Goal: Task Accomplishment & Management: Manage account settings

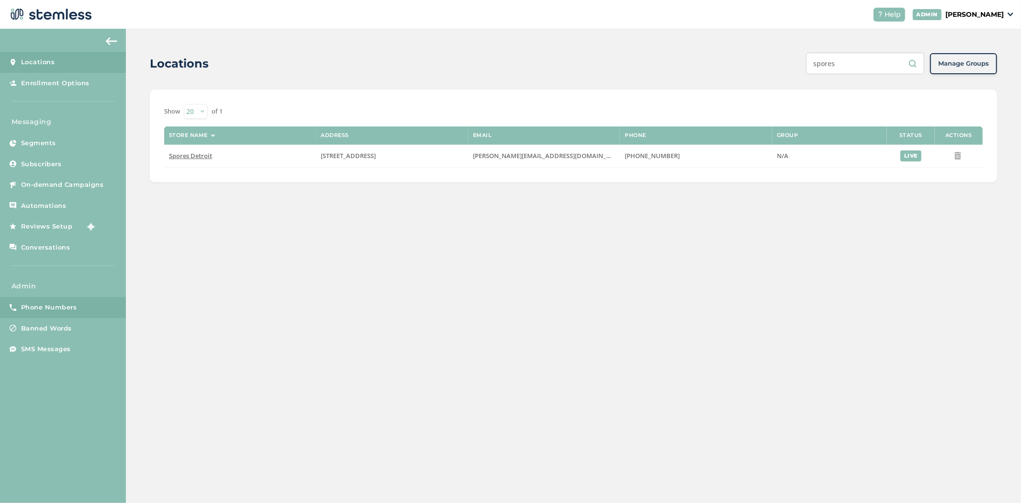
click at [68, 307] on span "Phone Numbers" at bounding box center [49, 308] width 56 height 10
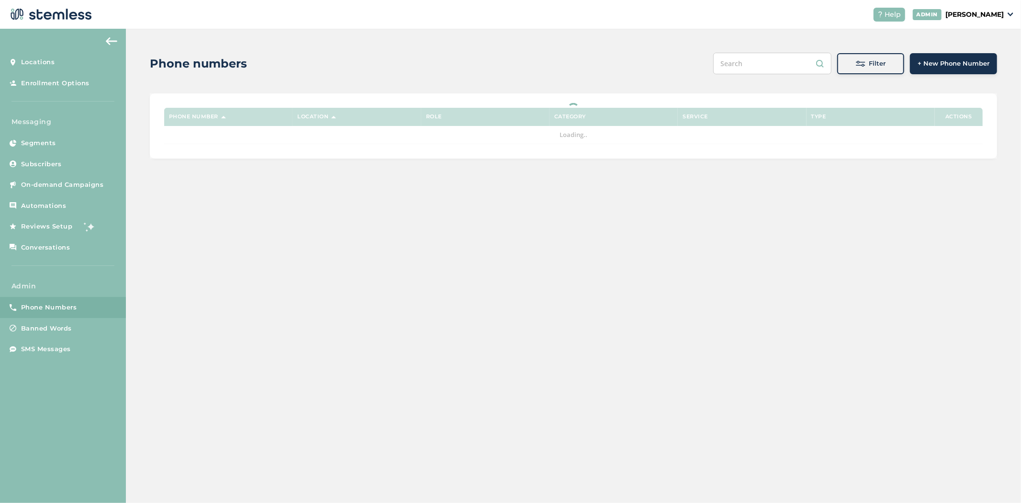
click at [784, 64] on input "text" at bounding box center [772, 64] width 118 height 22
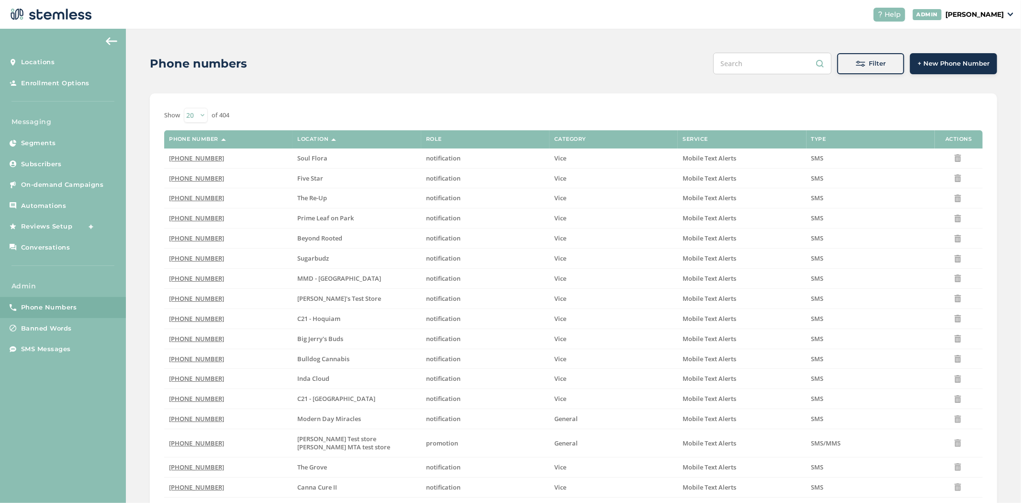
click at [906, 61] on div "Filter + New Phone Number" at bounding box center [855, 64] width 284 height 22
click at [926, 60] on span "+ New Phone Number" at bounding box center [954, 64] width 72 height 10
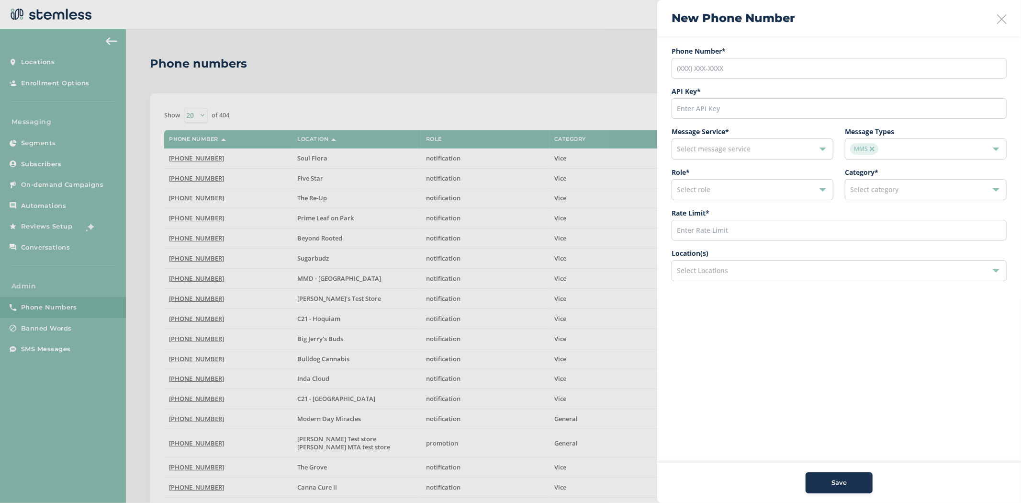
click at [874, 150] on img at bounding box center [872, 149] width 5 height 5
click at [877, 146] on span "Select message types" at bounding box center [884, 148] width 68 height 9
click at [874, 190] on li "SMS" at bounding box center [926, 192] width 161 height 20
click at [845, 484] on span "Save" at bounding box center [839, 483] width 15 height 10
click at [1000, 14] on icon at bounding box center [1002, 19] width 10 height 10
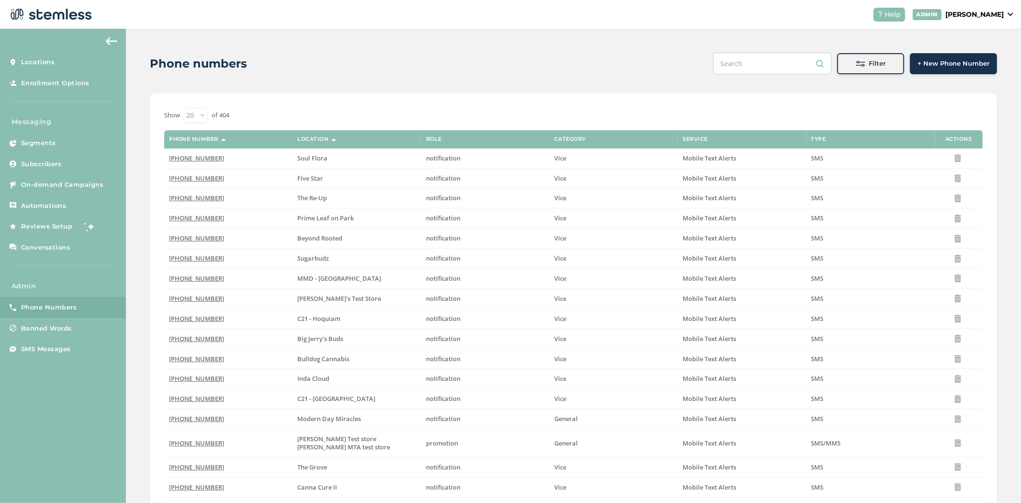
click at [876, 64] on span "Filter" at bounding box center [878, 64] width 17 height 10
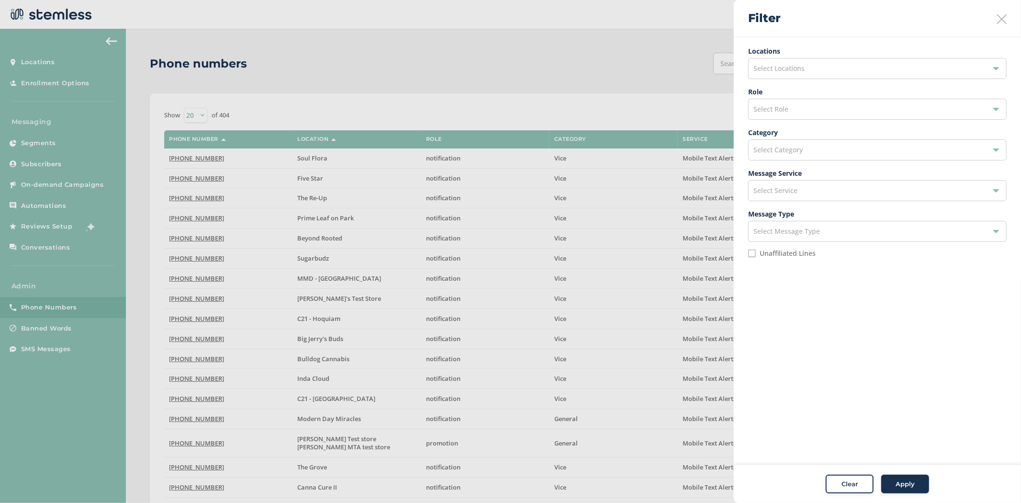
click at [748, 250] on input "Unaffiliated Lines" at bounding box center [752, 253] width 8 height 8
checkbox input "true"
click at [803, 152] on div "Select Category" at bounding box center [877, 149] width 259 height 21
click at [796, 194] on li "Vice" at bounding box center [878, 193] width 258 height 20
click at [790, 199] on div "Select Service" at bounding box center [877, 190] width 259 height 21
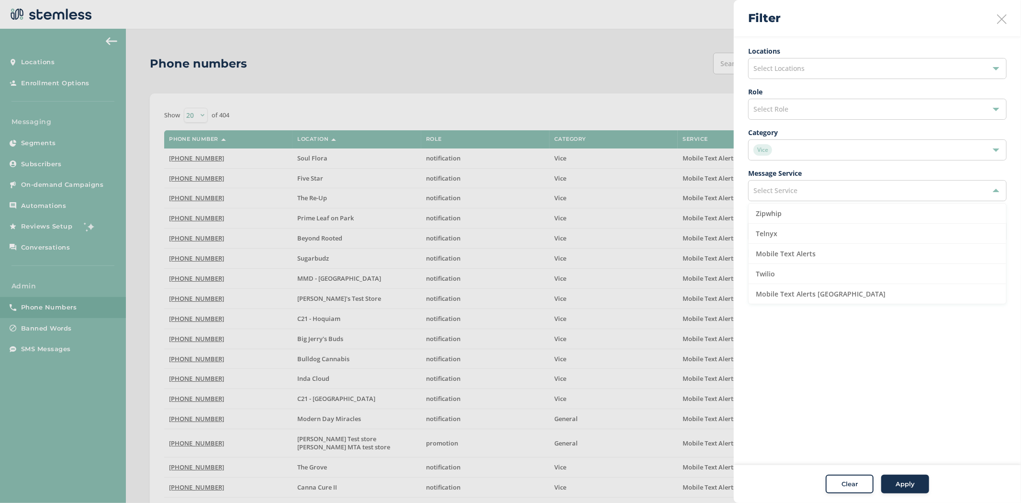
click at [802, 109] on div "Select Role" at bounding box center [877, 109] width 259 height 21
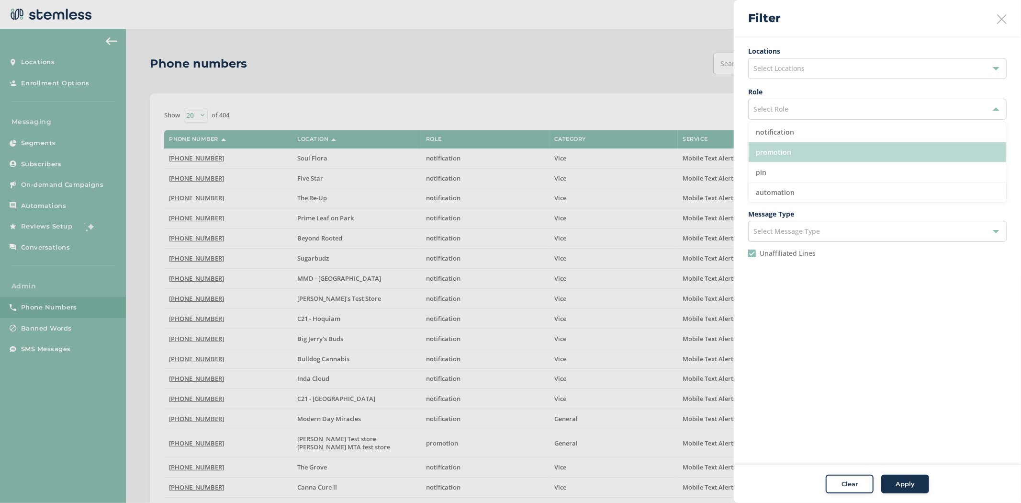
click at [789, 154] on li "promotion" at bounding box center [878, 152] width 258 height 20
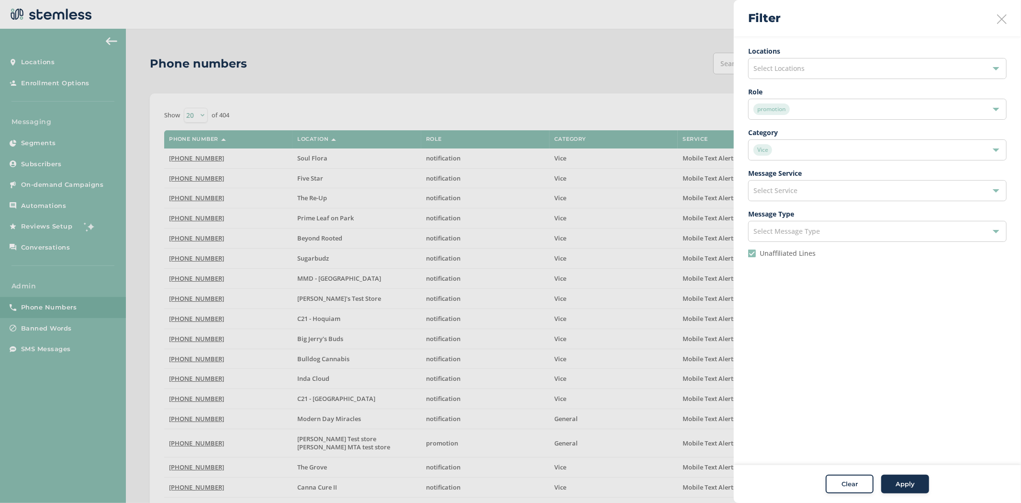
click at [910, 481] on span "Apply" at bounding box center [905, 484] width 19 height 10
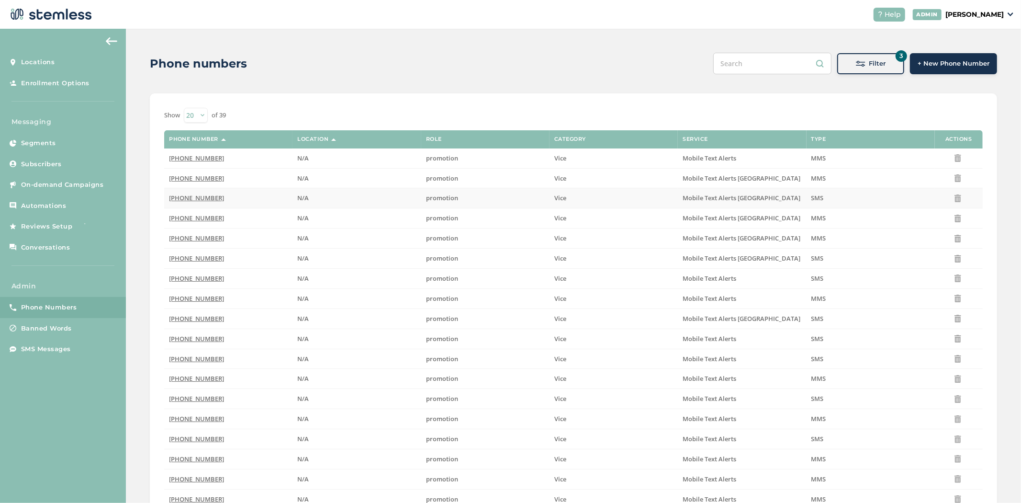
click at [185, 199] on span "[PHONE_NUMBER]" at bounding box center [196, 197] width 55 height 9
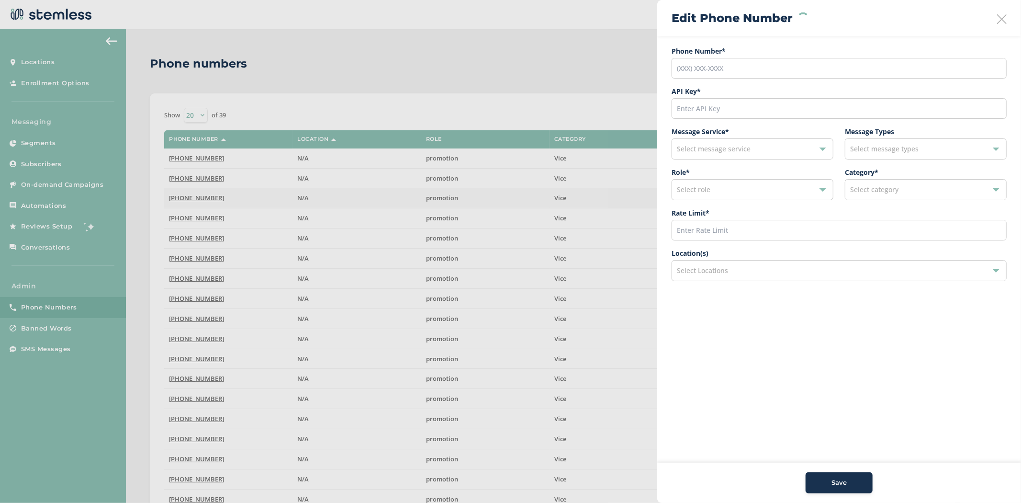
type input "[PHONE_NUMBER]"
type input "28262"
type input "600"
click at [739, 276] on div "Select Locations" at bounding box center [839, 270] width 335 height 21
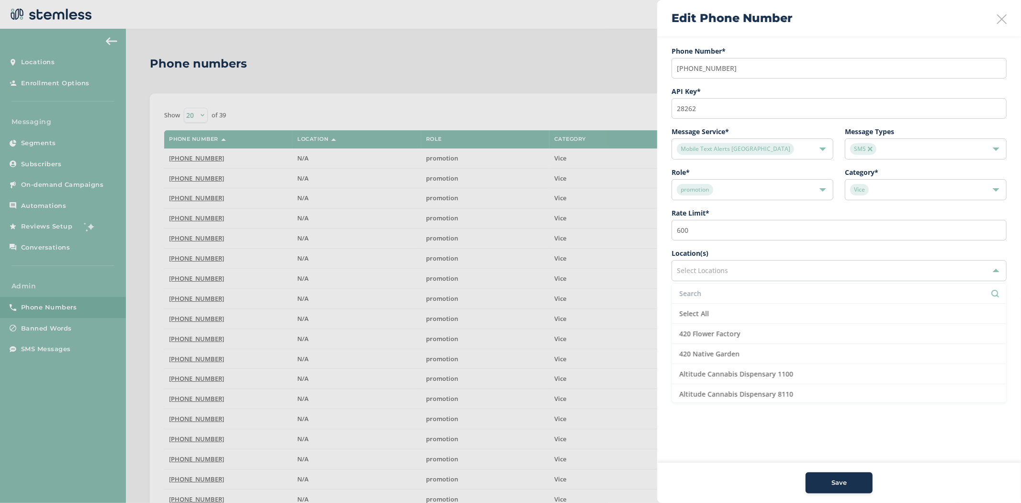
click at [733, 293] on input "text" at bounding box center [839, 293] width 320 height 10
type input "soul"
click at [1009, 13] on div "Edit Phone Number" at bounding box center [839, 18] width 364 height 36
click at [1005, 20] on icon at bounding box center [1002, 19] width 10 height 10
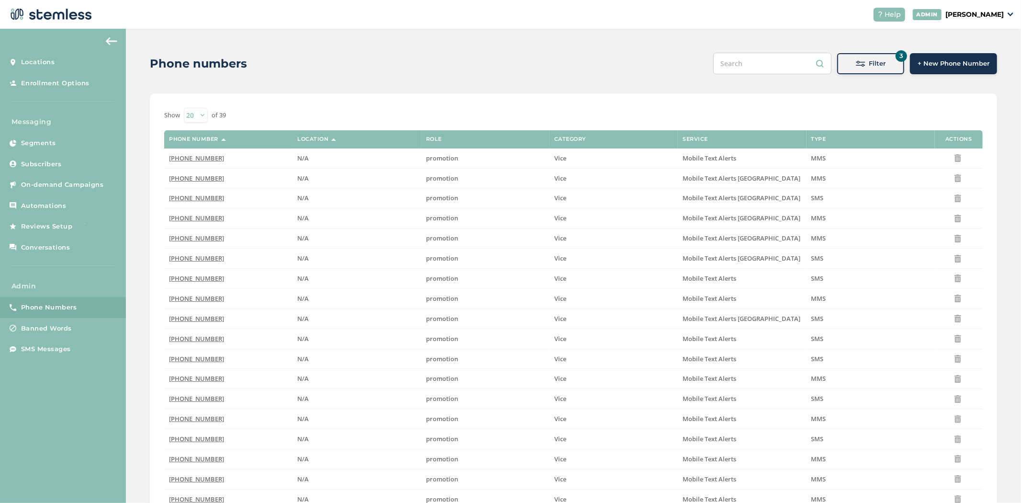
click at [857, 68] on span at bounding box center [861, 64] width 10 height 10
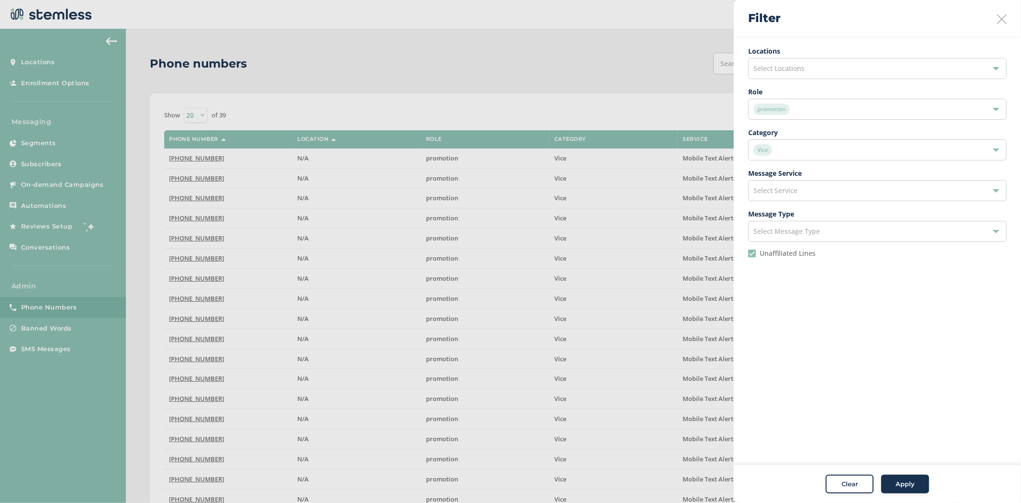
click at [573, 65] on div at bounding box center [510, 251] width 1021 height 503
click at [994, 15] on div "Filter" at bounding box center [877, 18] width 287 height 36
click at [1001, 15] on icon at bounding box center [1002, 19] width 10 height 10
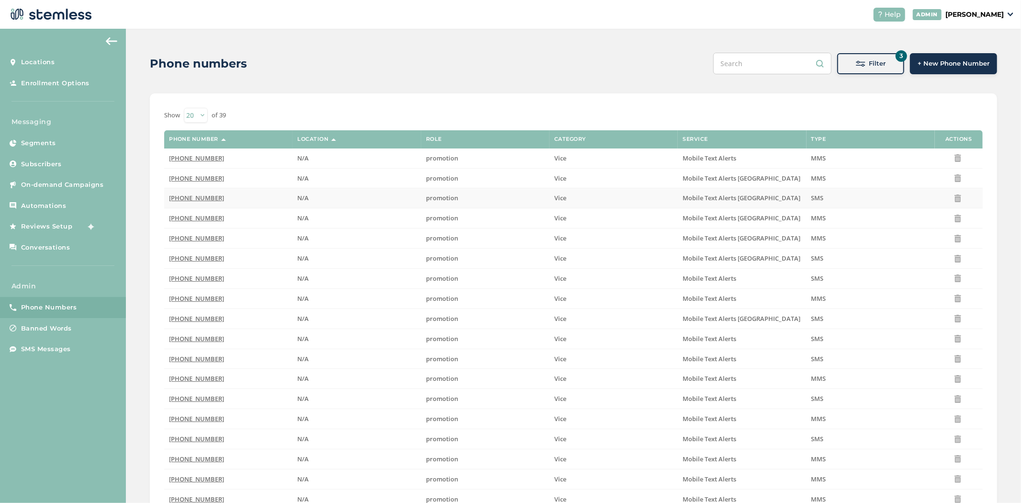
click at [190, 196] on span "[PHONE_NUMBER]" at bounding box center [196, 197] width 55 height 9
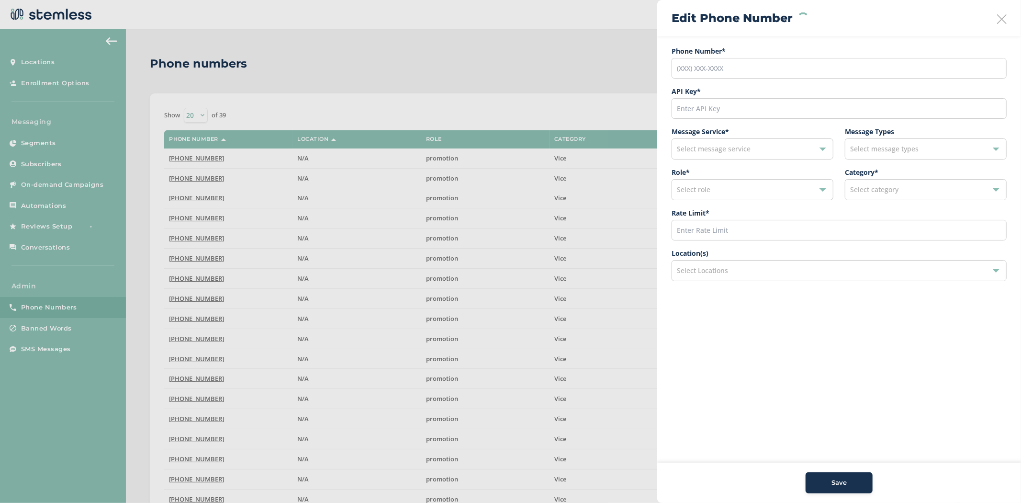
type input "[PHONE_NUMBER]"
type input "28262"
type input "600"
click at [730, 257] on label "Location(s)" at bounding box center [839, 253] width 335 height 10
click at [728, 269] on span "Select Locations" at bounding box center [702, 270] width 51 height 9
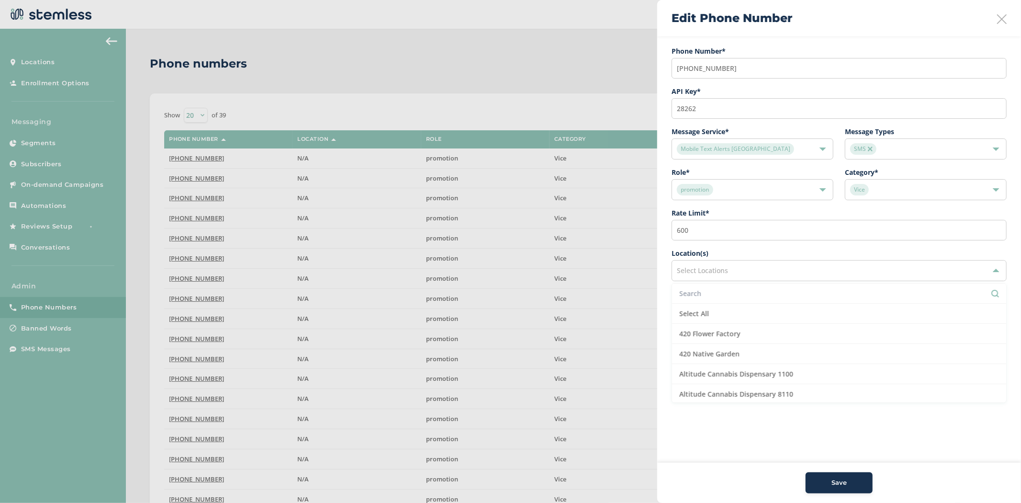
click at [715, 290] on input "text" at bounding box center [839, 293] width 320 height 10
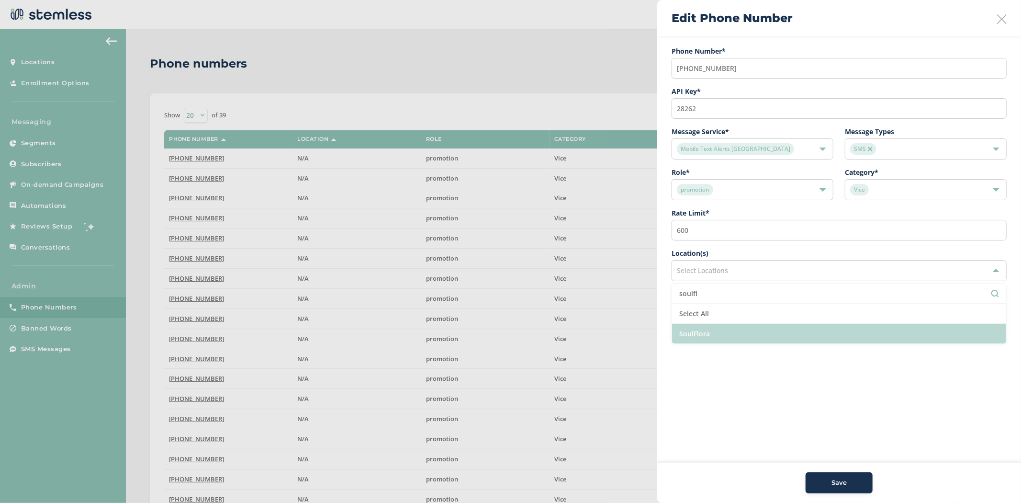
type input "soulfl"
click at [703, 334] on li "SoulFlora" at bounding box center [839, 334] width 334 height 20
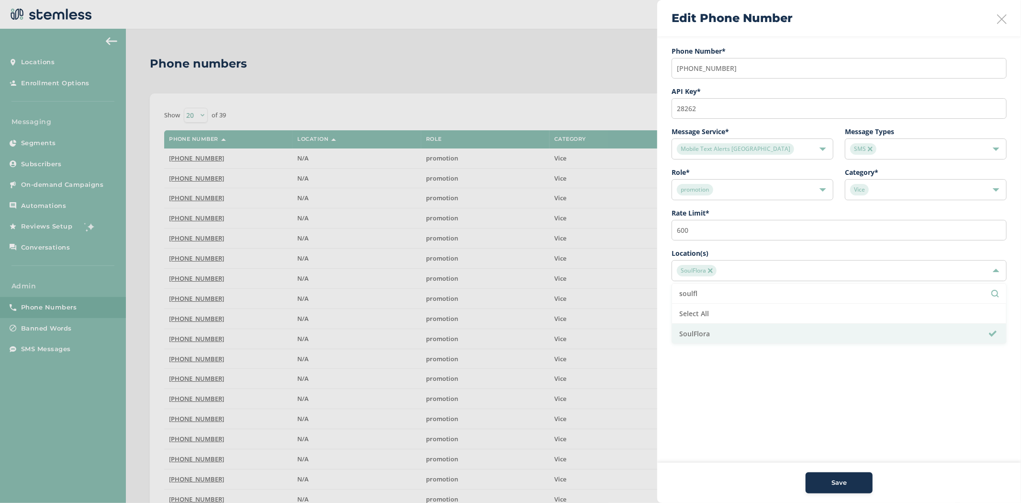
click at [853, 486] on div "Save" at bounding box center [840, 483] width 52 height 10
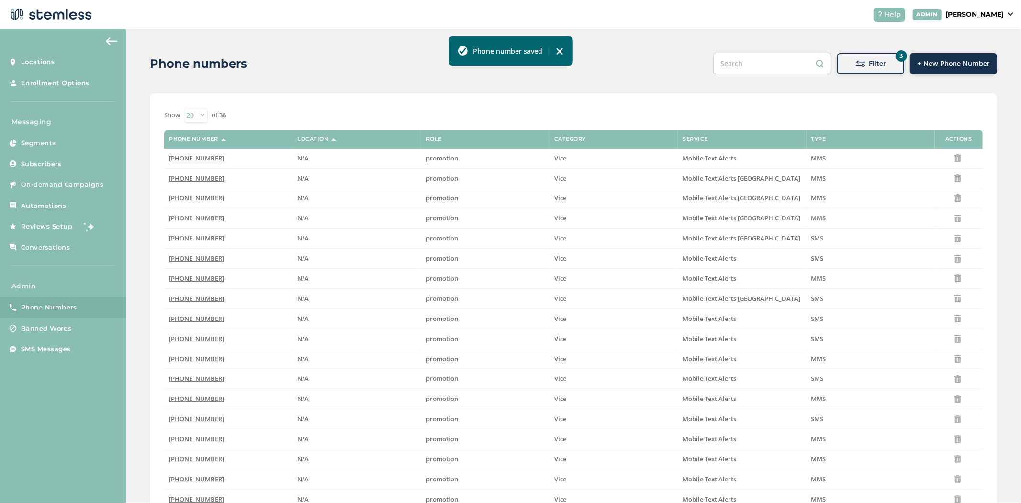
click at [851, 68] on button "3 Filter" at bounding box center [871, 63] width 67 height 21
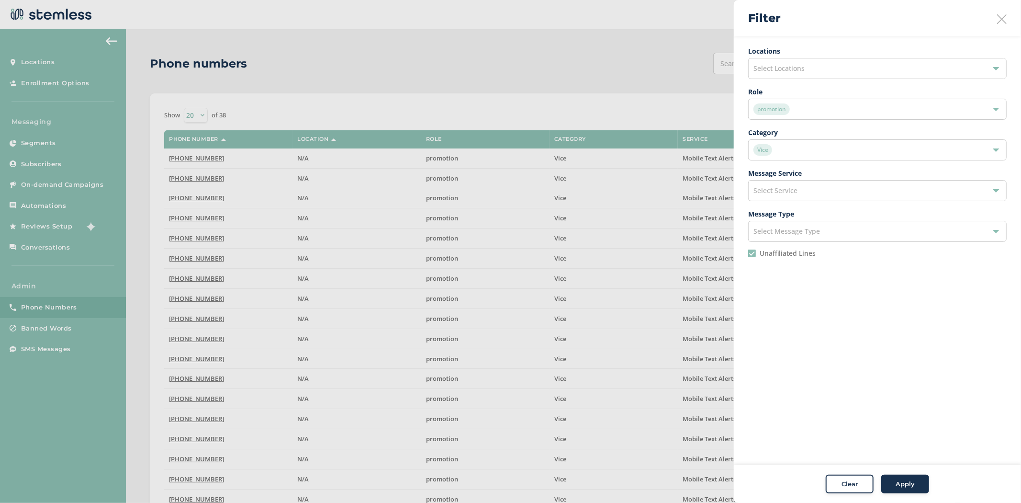
click at [787, 258] on li "Unaffiliated Lines" at bounding box center [877, 256] width 259 height 15
click at [753, 255] on input "Unaffiliated Lines" at bounding box center [752, 253] width 8 height 8
checkbox input "false"
click at [790, 113] on div "promotion" at bounding box center [873, 108] width 238 height 11
click at [798, 192] on li "automation" at bounding box center [878, 192] width 258 height 20
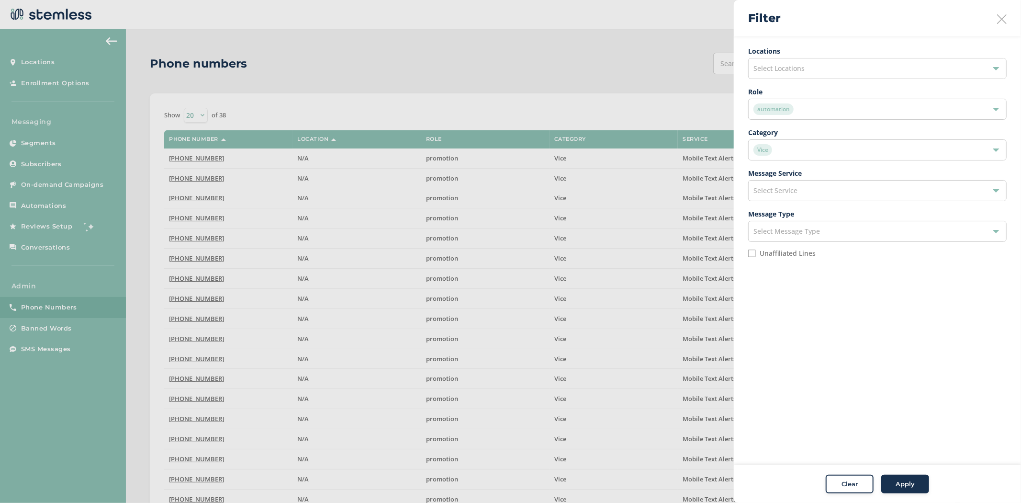
click at [907, 487] on span "Apply" at bounding box center [905, 484] width 19 height 10
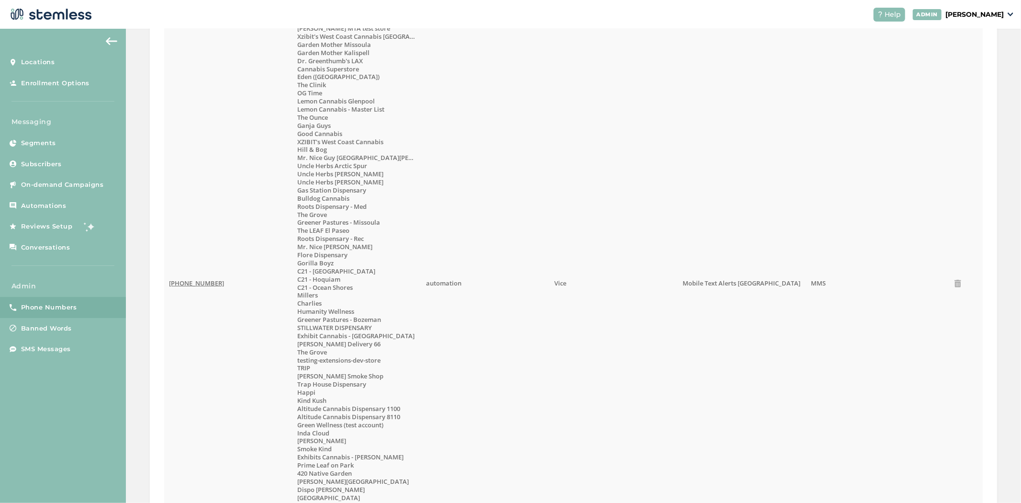
scroll to position [468, 0]
click at [202, 283] on span "[PHONE_NUMBER]" at bounding box center [196, 284] width 55 height 9
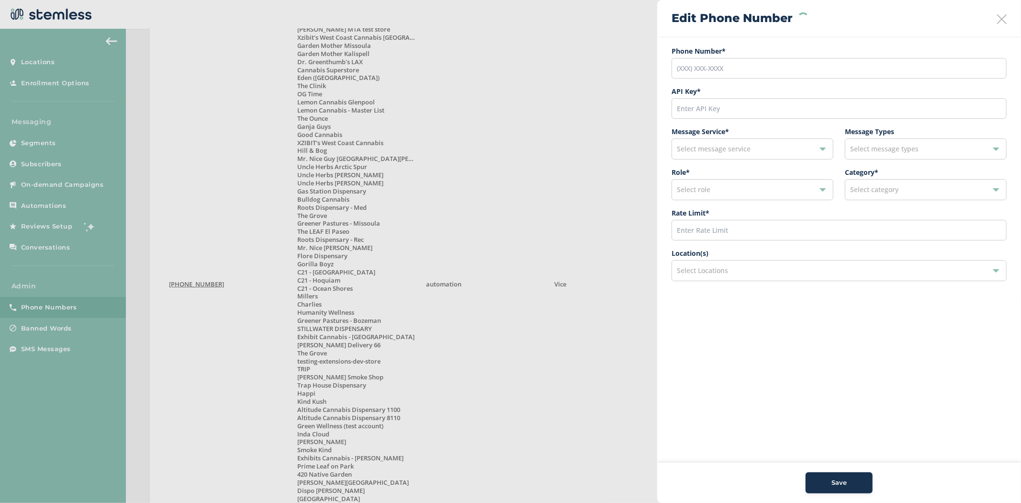
type input "[PHONE_NUMBER]"
type input "21900"
type input "200"
click at [746, 271] on div "148 selected" at bounding box center [839, 270] width 335 height 21
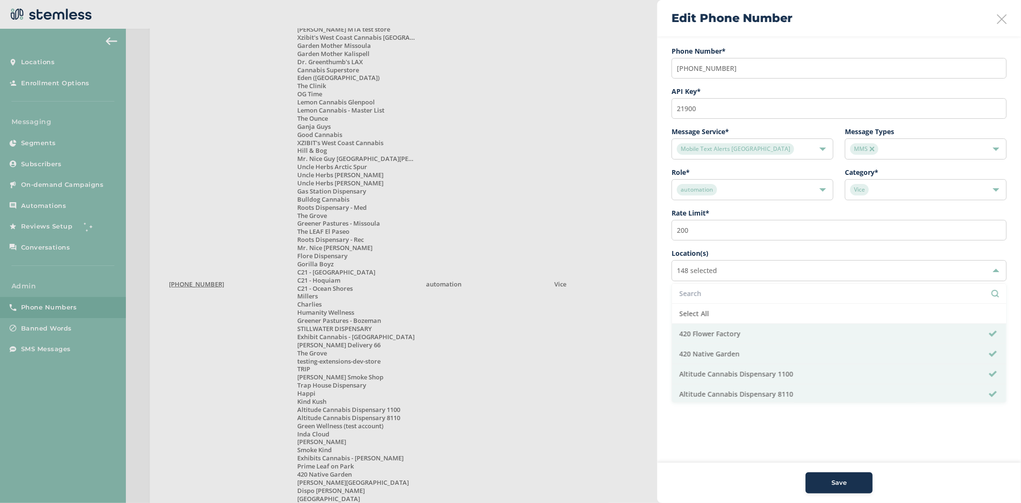
click at [734, 294] on input "text" at bounding box center [839, 293] width 320 height 10
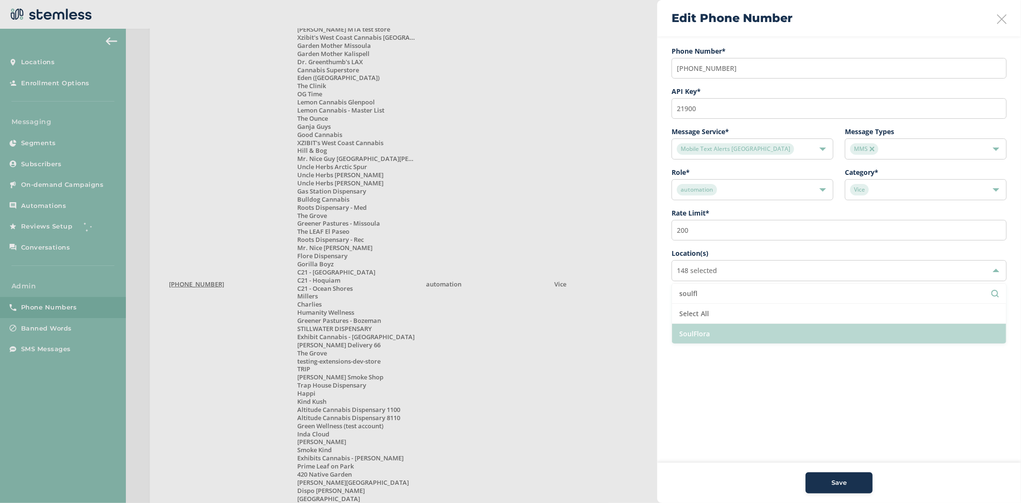
type input "soulfl"
click at [714, 328] on li "SoulFlora" at bounding box center [839, 334] width 334 height 20
click at [702, 339] on li "SoulFlora" at bounding box center [839, 334] width 334 height 20
click at [707, 334] on li "SoulFlora" at bounding box center [839, 334] width 334 height 20
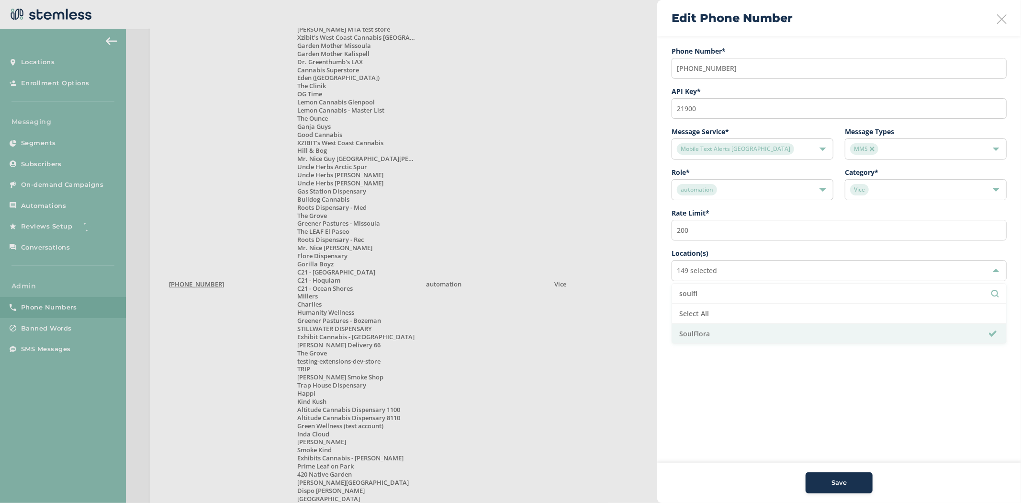
click at [825, 473] on button "Save" at bounding box center [839, 482] width 67 height 21
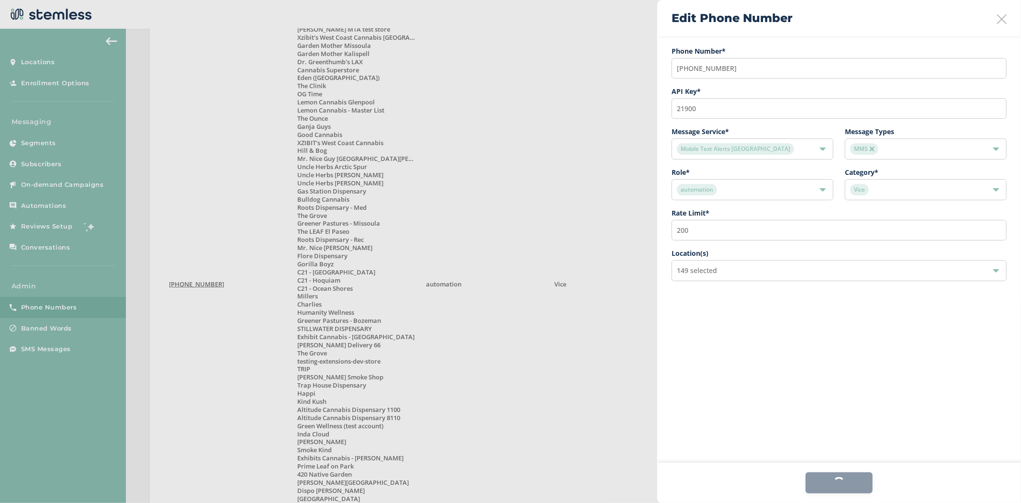
click at [1001, 22] on icon at bounding box center [1002, 19] width 10 height 10
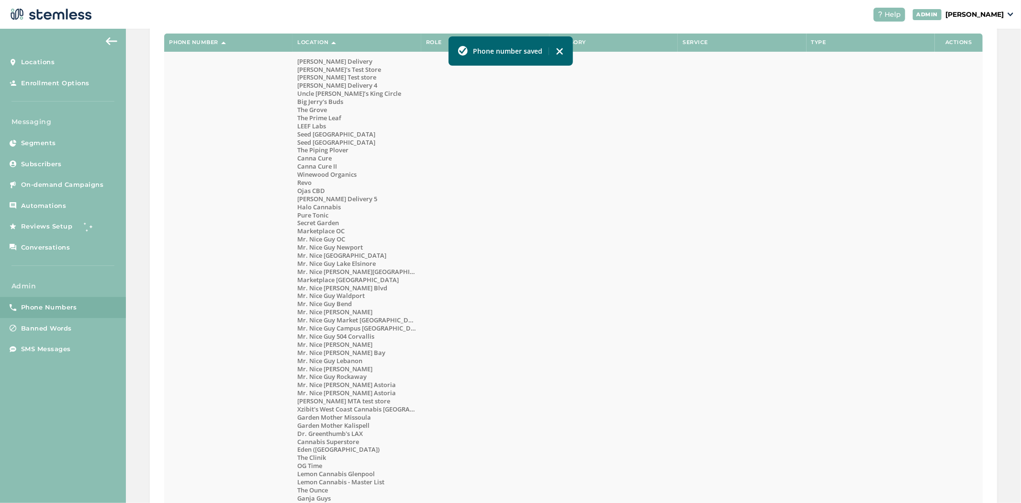
scroll to position [96, 0]
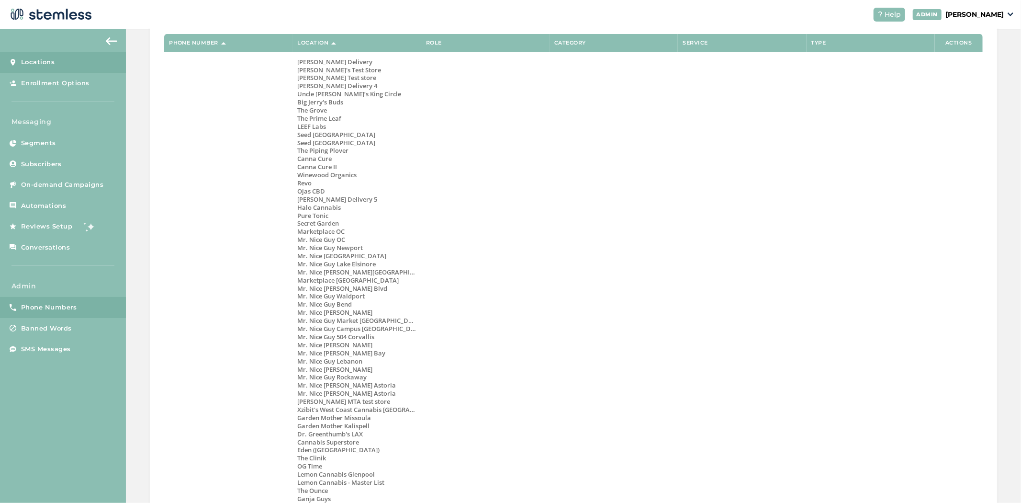
click at [64, 61] on link "Locations" at bounding box center [63, 62] width 126 height 21
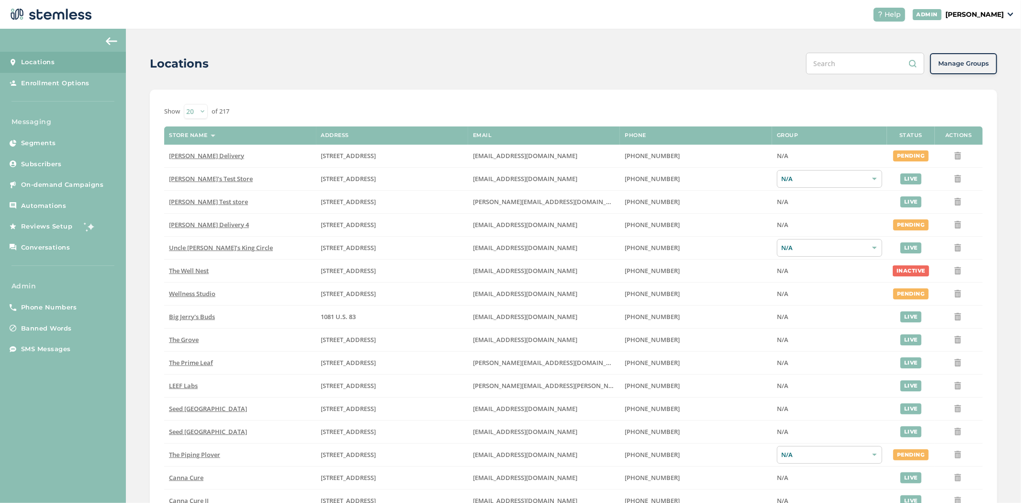
click at [859, 64] on input "text" at bounding box center [865, 64] width 118 height 22
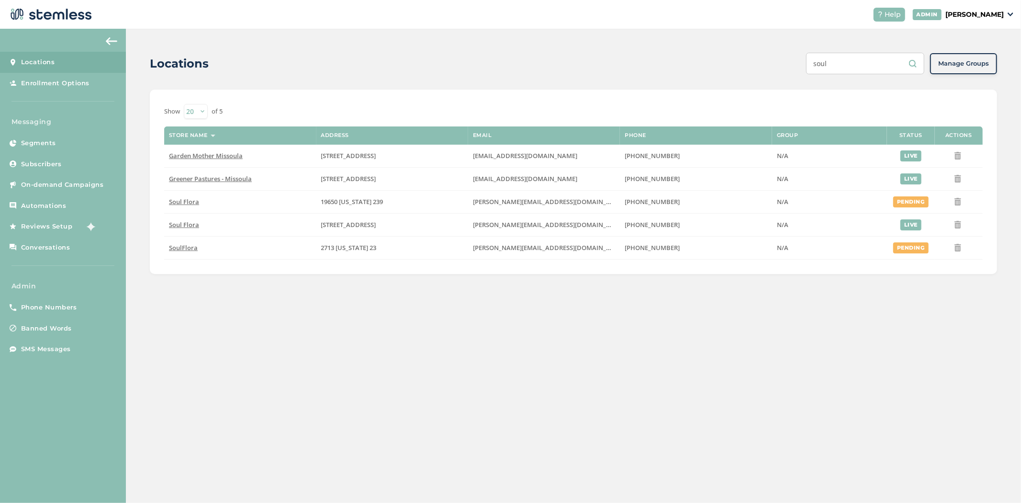
type input "soul"
